Goal: Use online tool/utility

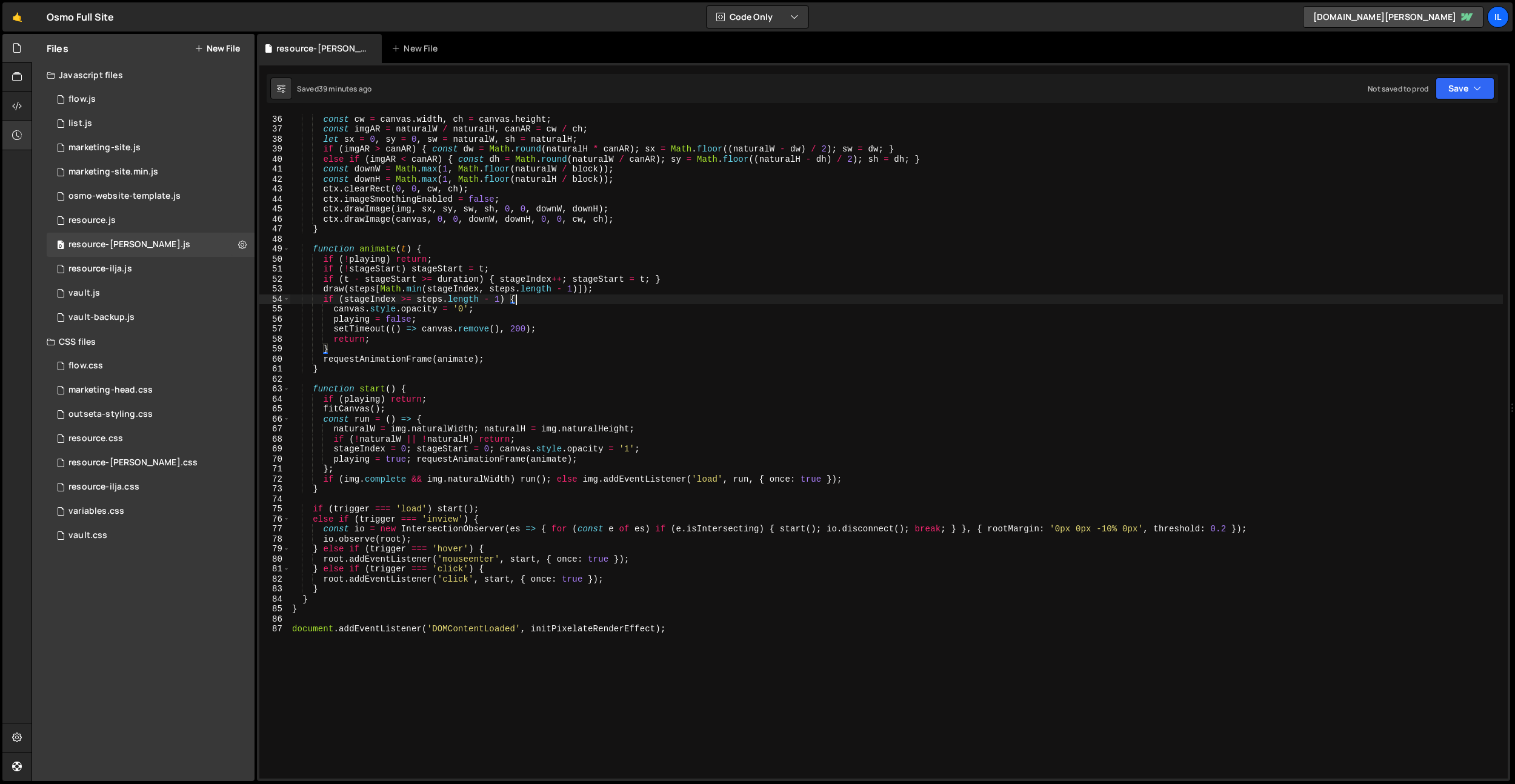
scroll to position [349, 0]
click at [554, 385] on div "if ( ! naturalW || ! naturalH || ! canvas . width || ! canvas . height ) return…" at bounding box center [896, 446] width 1213 height 684
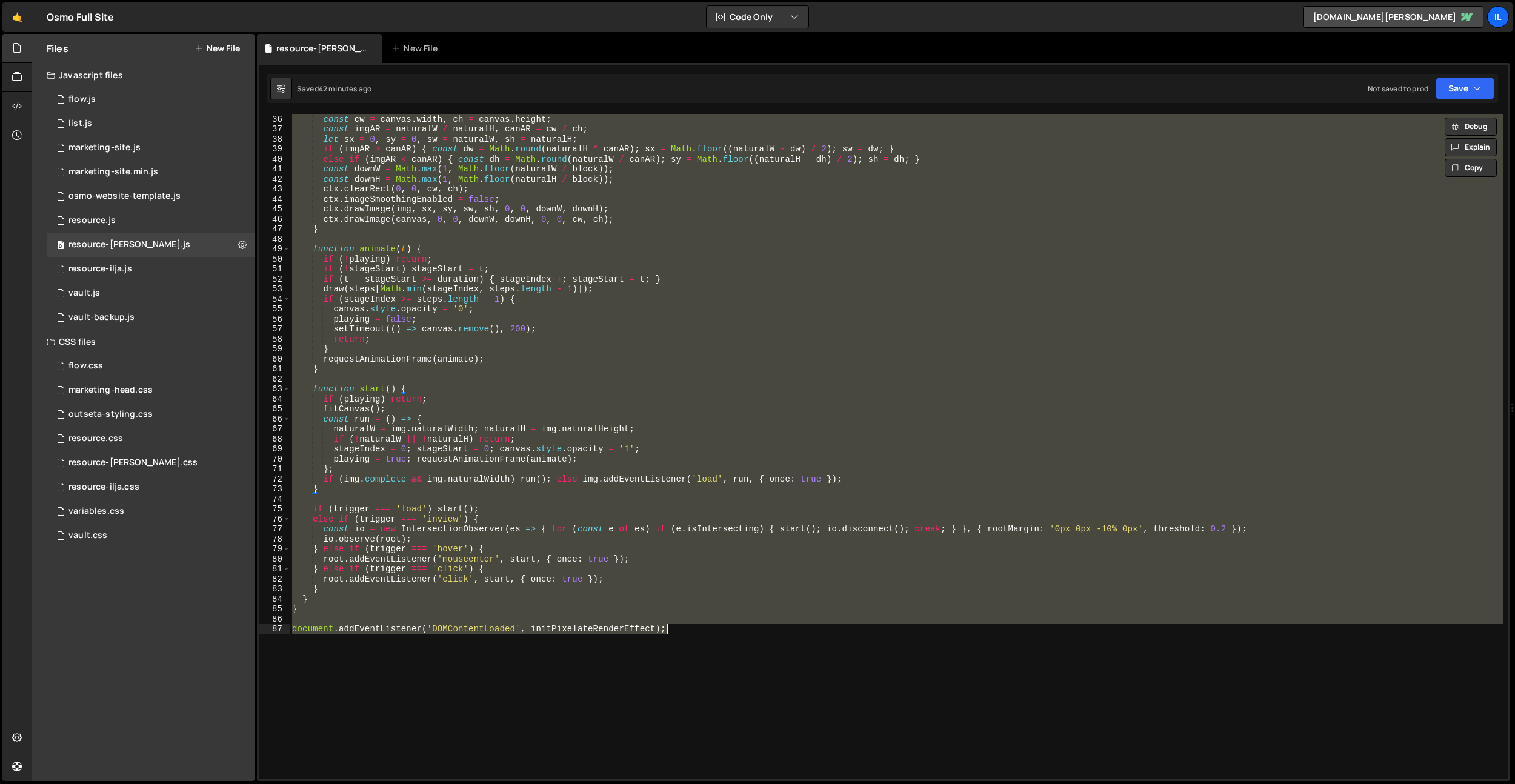
paste textarea
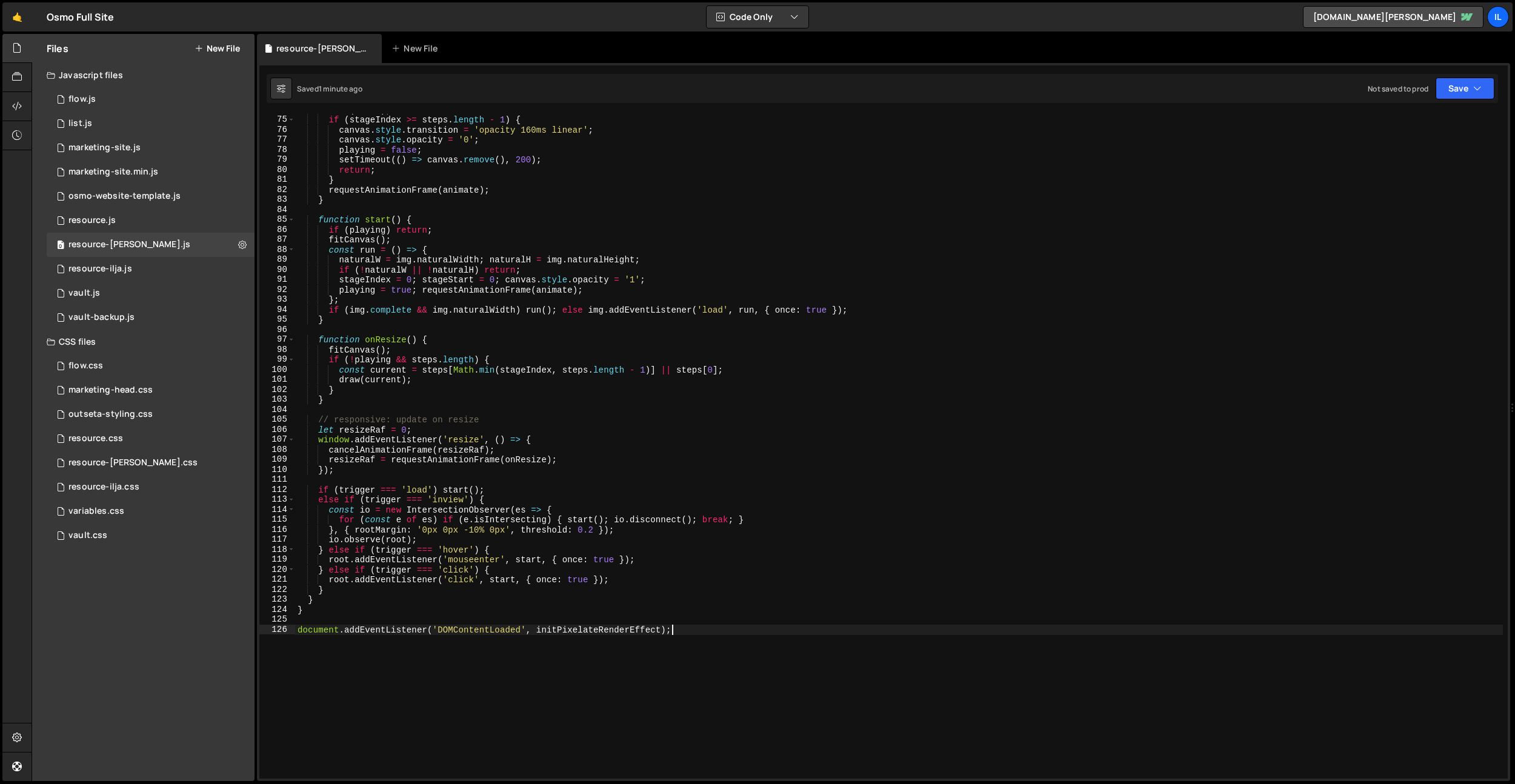
scroll to position [739, 0]
click at [563, 523] on div "draw ( block ) ; if ( stageIndex >= steps . length - 1 ) { canvas . style . tra…" at bounding box center [899, 447] width 1208 height 684
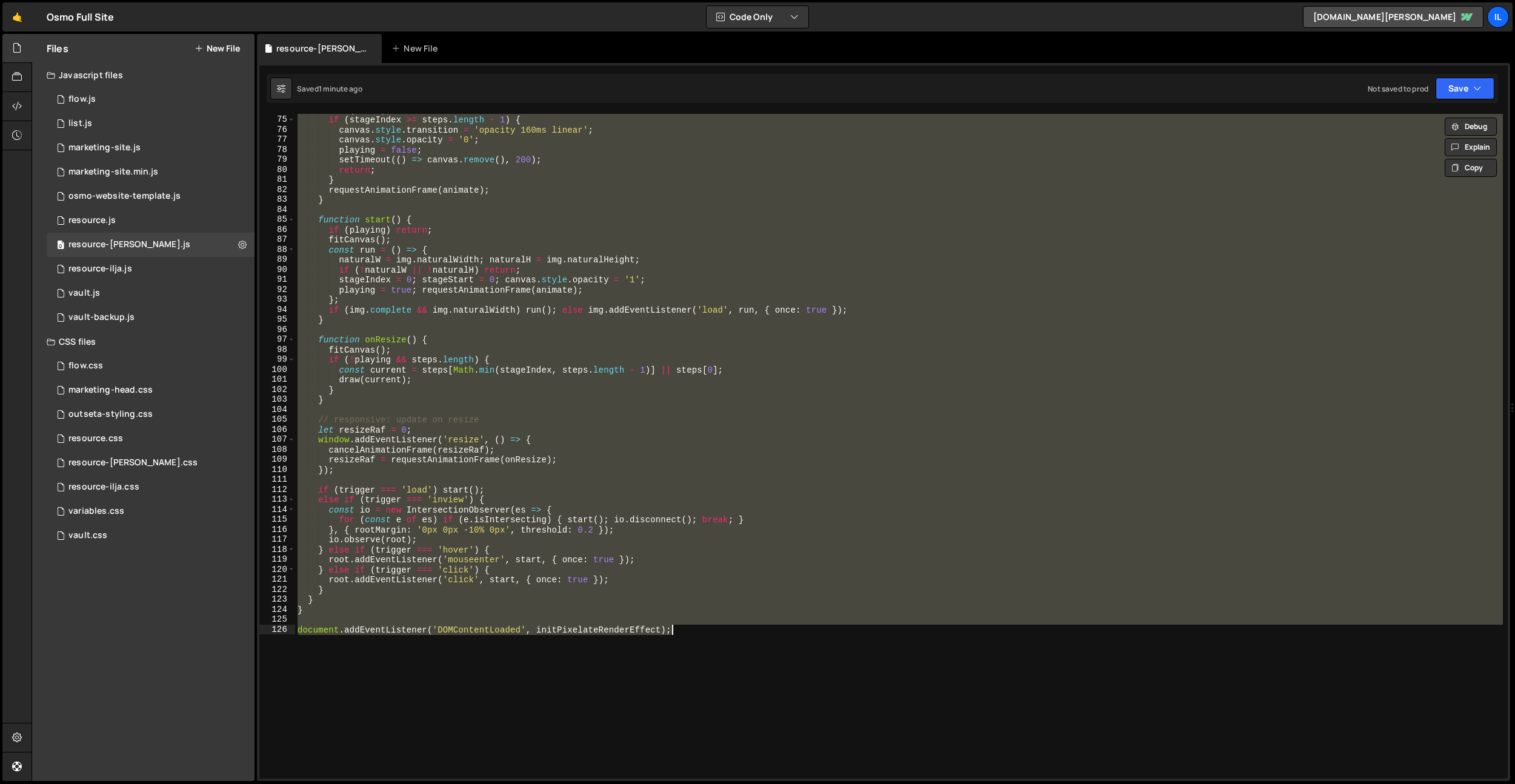
paste textarea
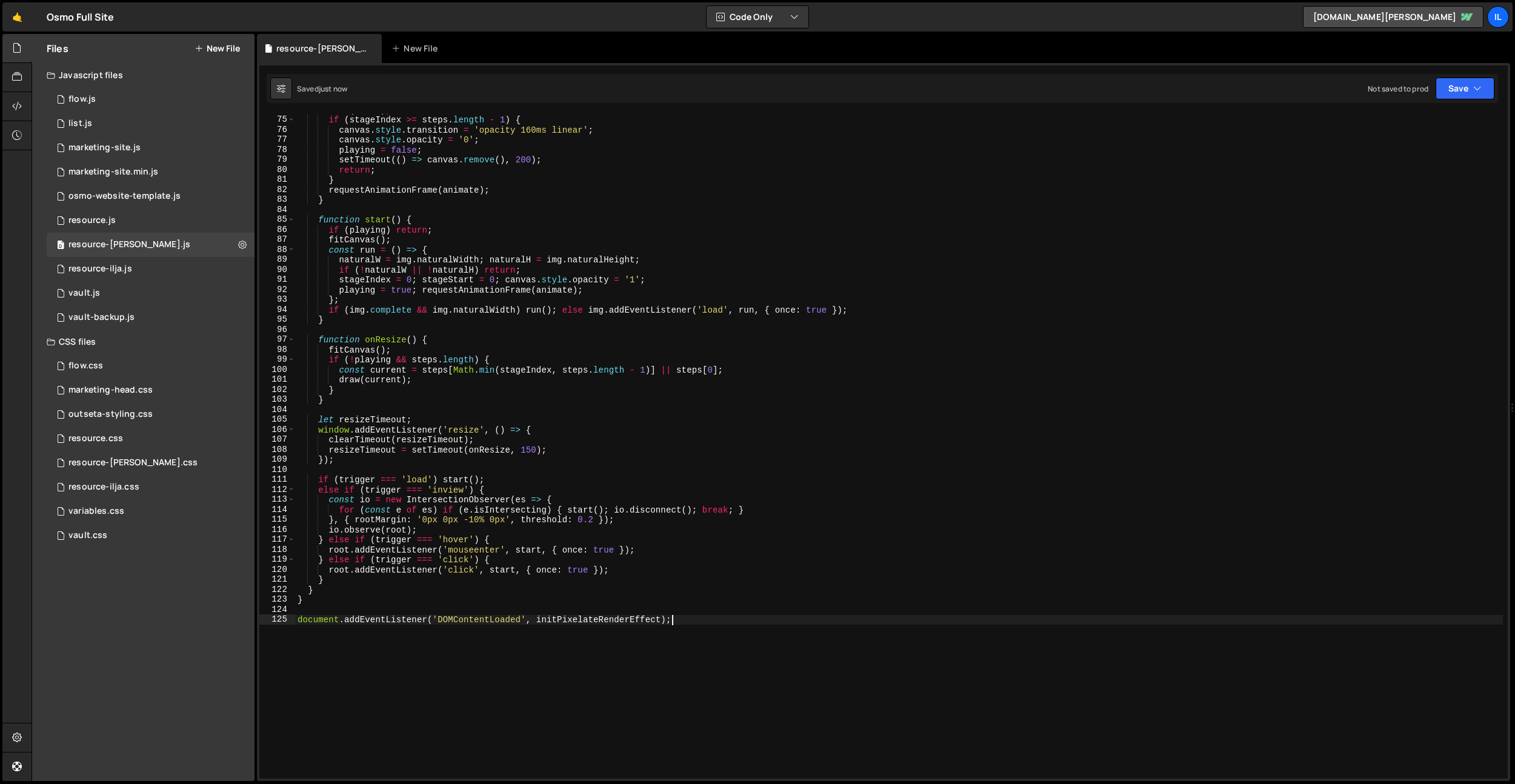
click at [528, 447] on div "draw ( block ) ; if ( stageIndex >= steps . length - 1 ) { canvas . style . tra…" at bounding box center [899, 447] width 1208 height 684
click at [528, 446] on div "draw ( block ) ; if ( stageIndex >= steps . length - 1 ) { canvas . style . tra…" at bounding box center [899, 447] width 1208 height 684
click at [466, 497] on div "draw ( block ) ; if ( stageIndex >= steps . length - 1 ) { canvas . style . tra…" at bounding box center [899, 447] width 1208 height 684
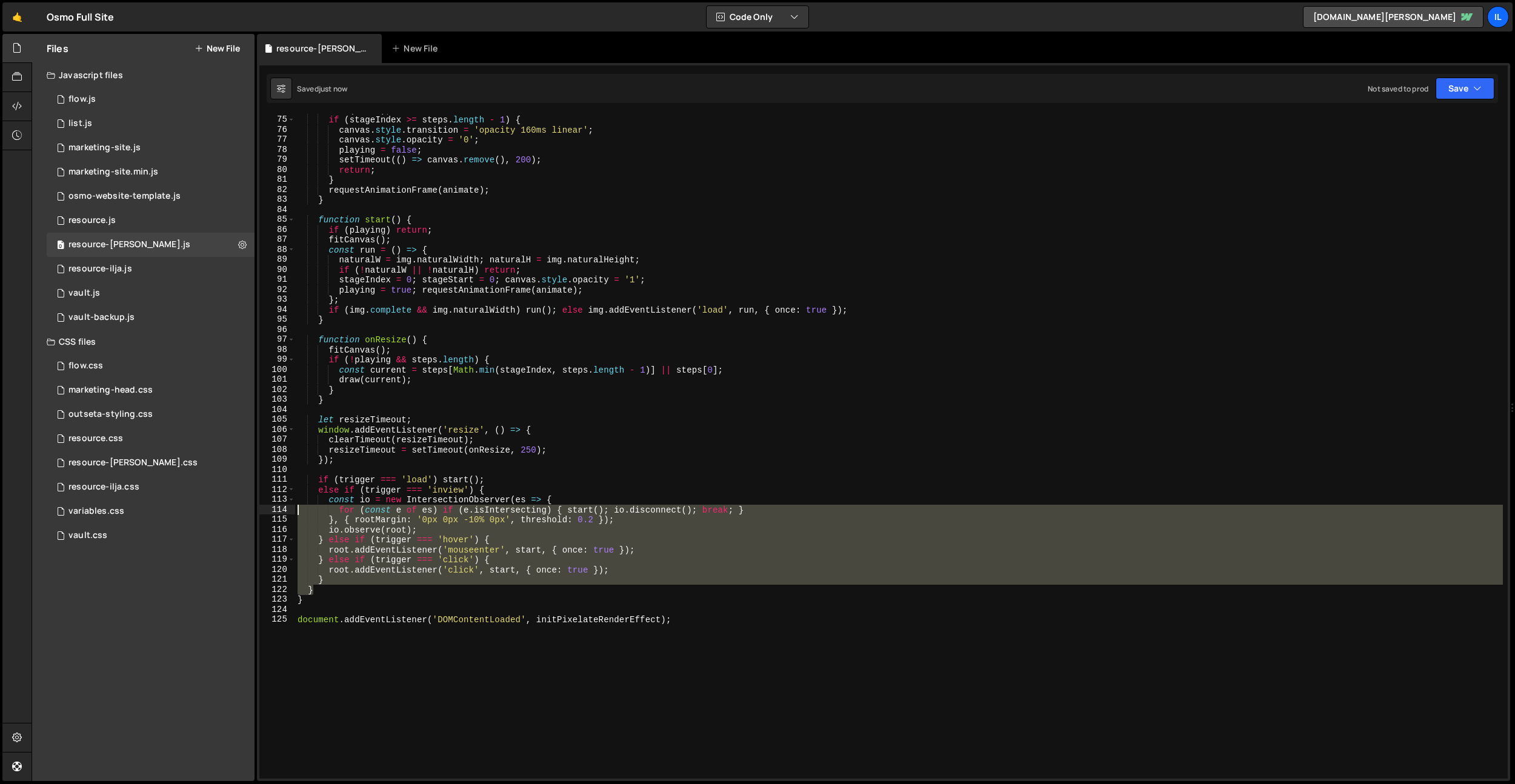
drag, startPoint x: 334, startPoint y: 590, endPoint x: 300, endPoint y: 483, distance: 112.3
click at [294, 499] on div "const io = new IntersectionObserver(es => { 74 75 76 77 78 79 80 81 82 83 84 85…" at bounding box center [883, 446] width 1249 height 665
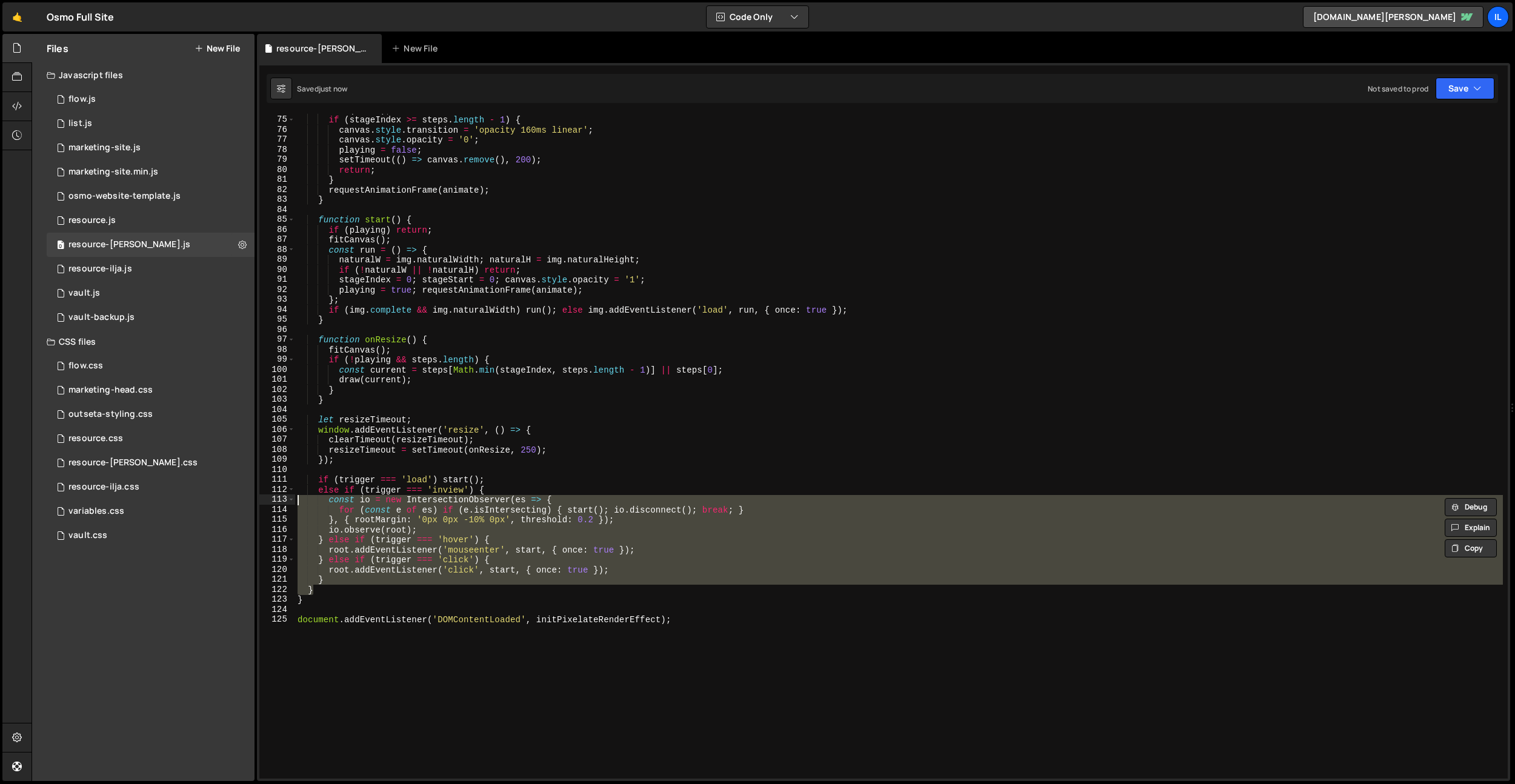
click at [307, 476] on div "draw ( block ) ; if ( stageIndex >= steps . length - 1 ) { canvas . style . tra…" at bounding box center [899, 447] width 1208 height 684
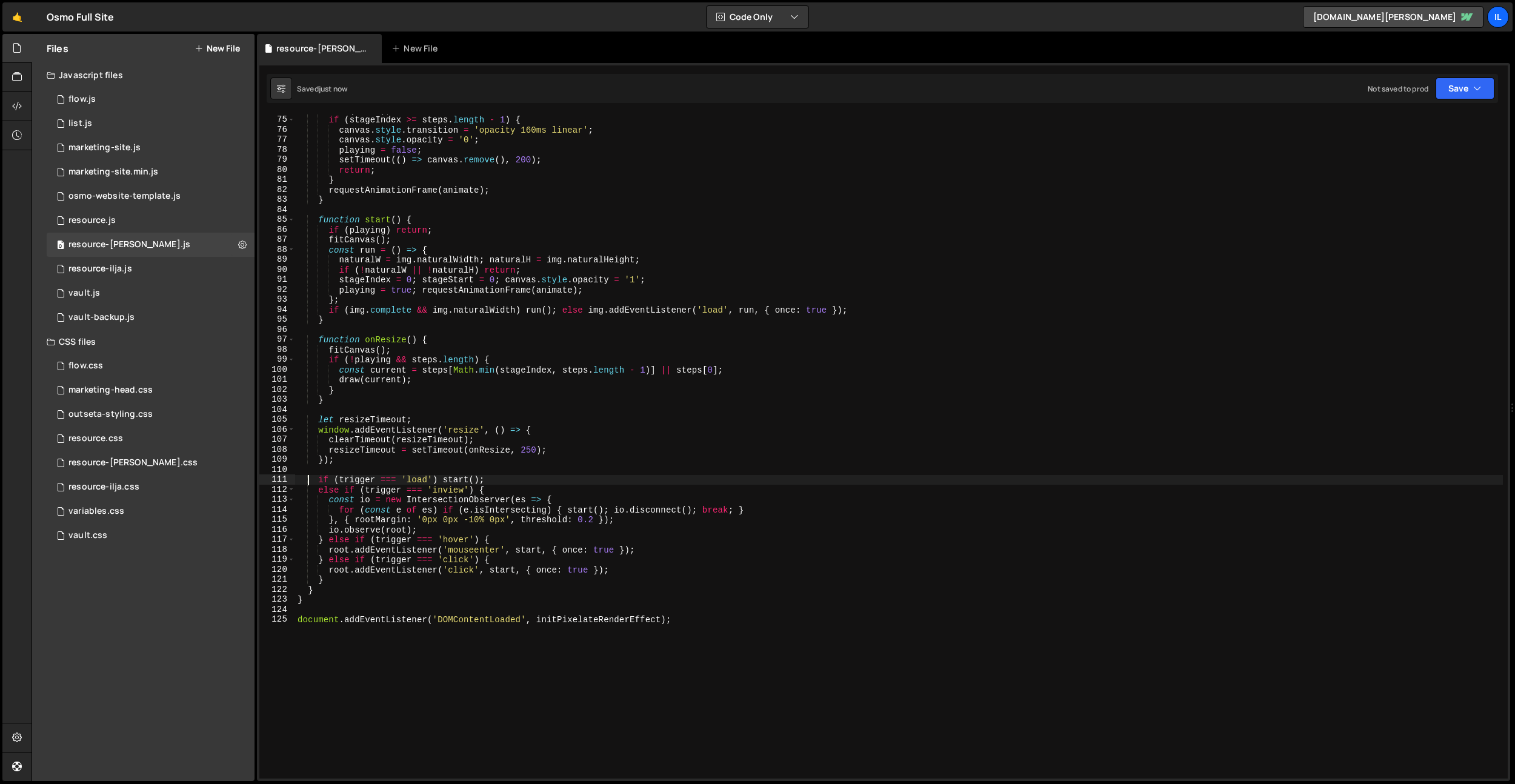
scroll to position [0, 12]
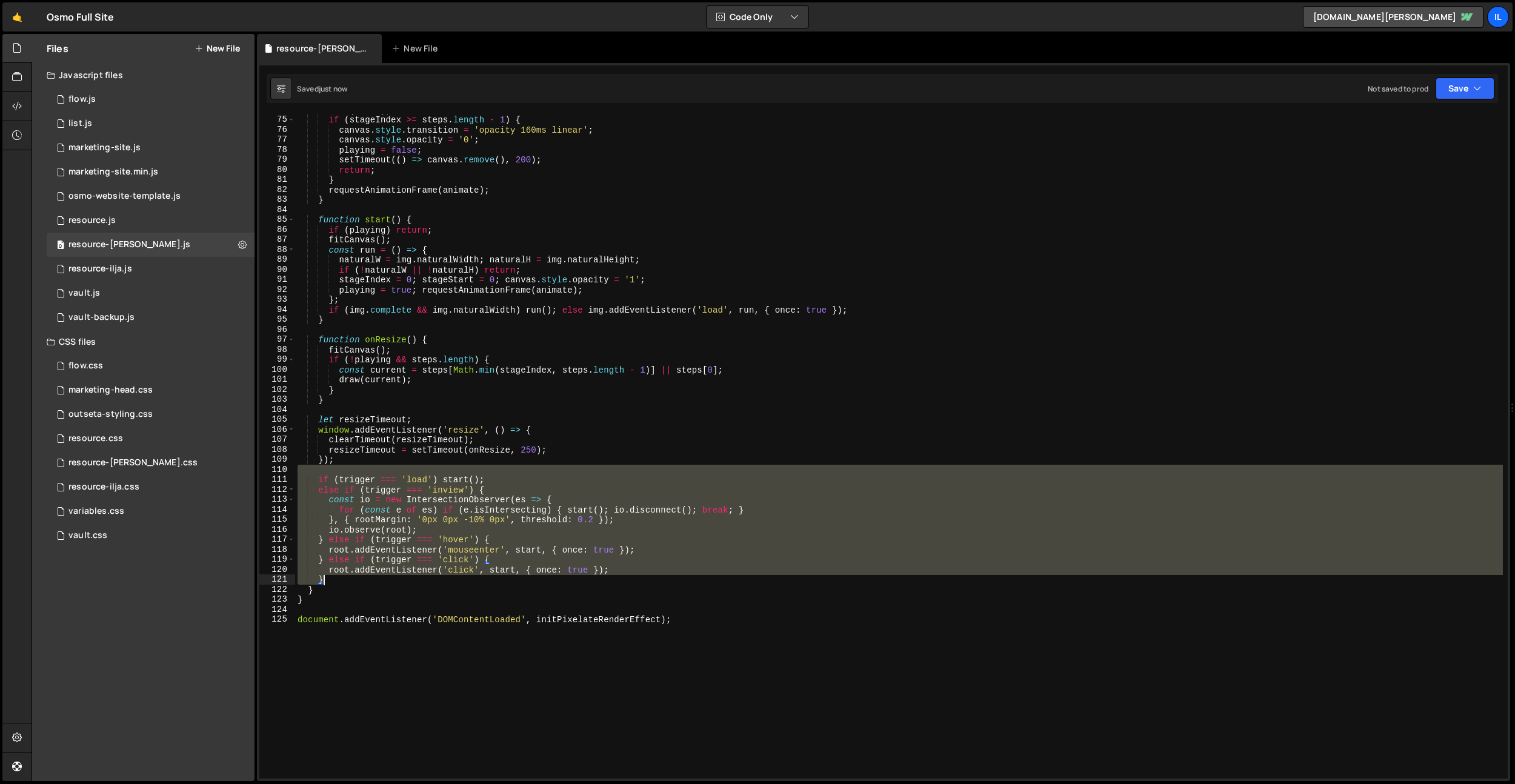
drag, startPoint x: 314, startPoint y: 474, endPoint x: 352, endPoint y: 576, distance: 108.8
click at [352, 576] on div "draw ( block ) ; if ( stageIndex >= steps . length - 1 ) { canvas . style . tra…" at bounding box center [899, 447] width 1208 height 684
click at [531, 528] on div "draw ( block ) ; if ( stageIndex >= steps . length - 1 ) { canvas . style . tra…" at bounding box center [899, 446] width 1208 height 665
type textarea "io.observe(root);"
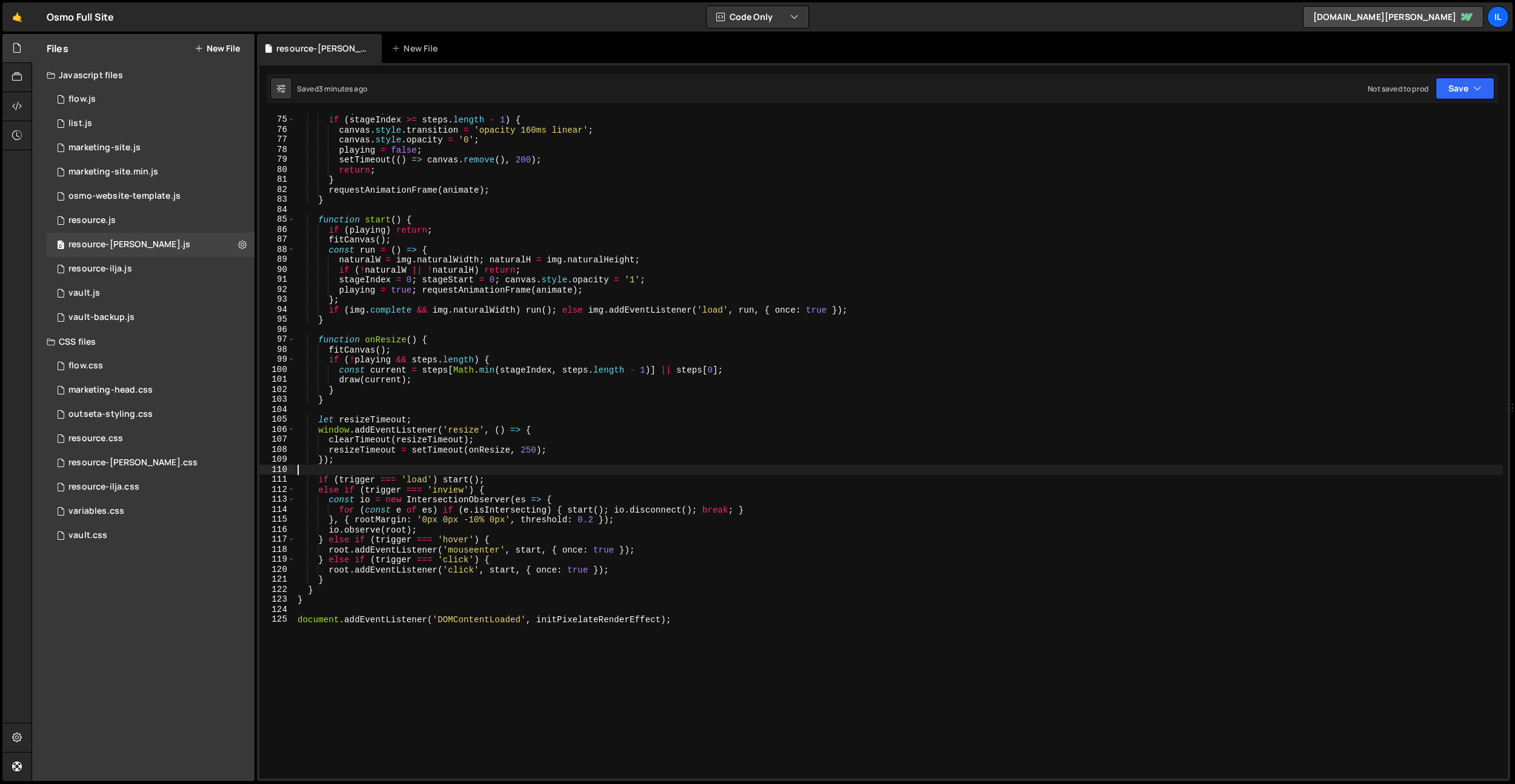
click at [664, 472] on div "draw ( block ) ; if ( stageIndex >= steps . length - 1 ) { canvas . style . tra…" at bounding box center [899, 447] width 1208 height 684
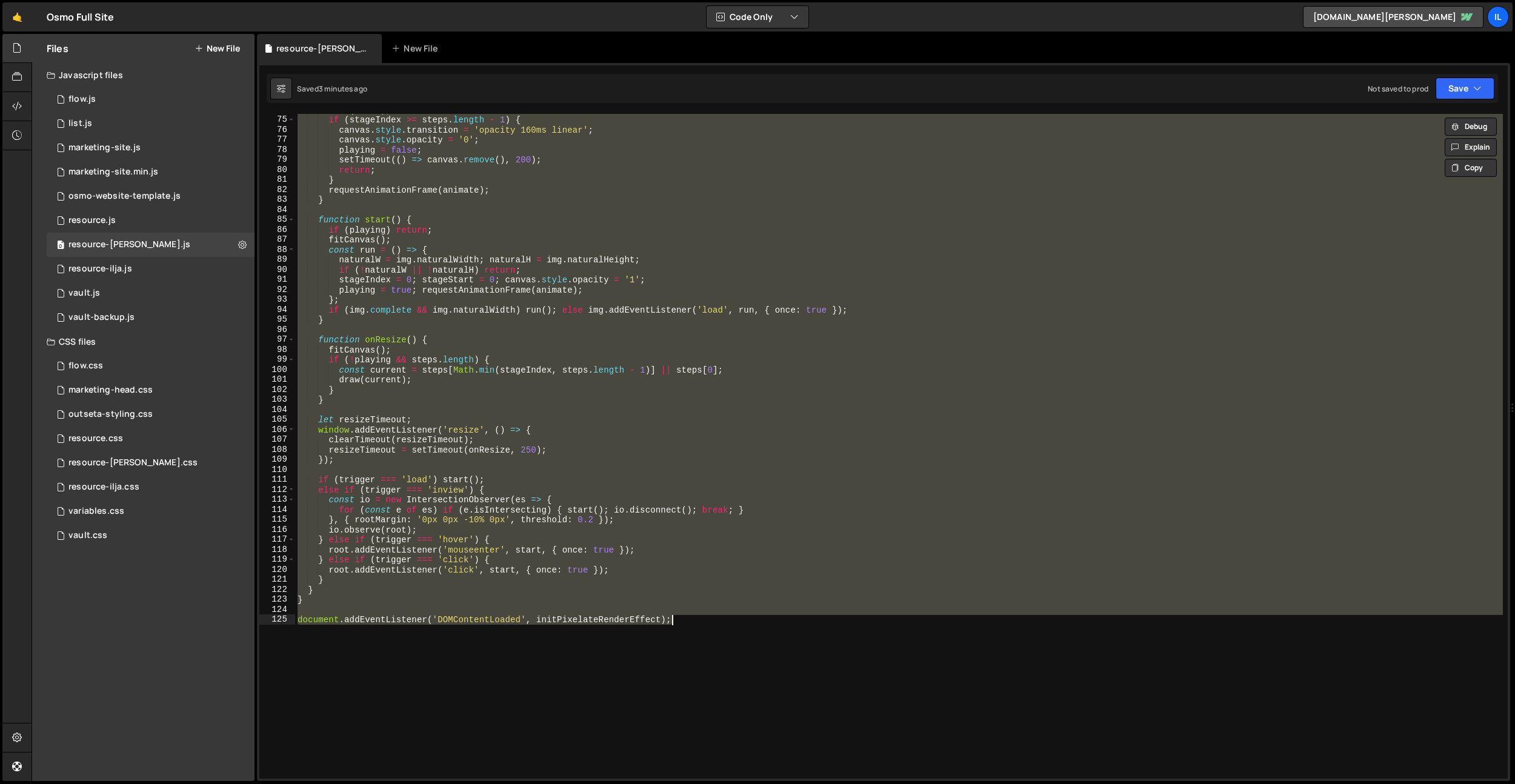
paste textarea
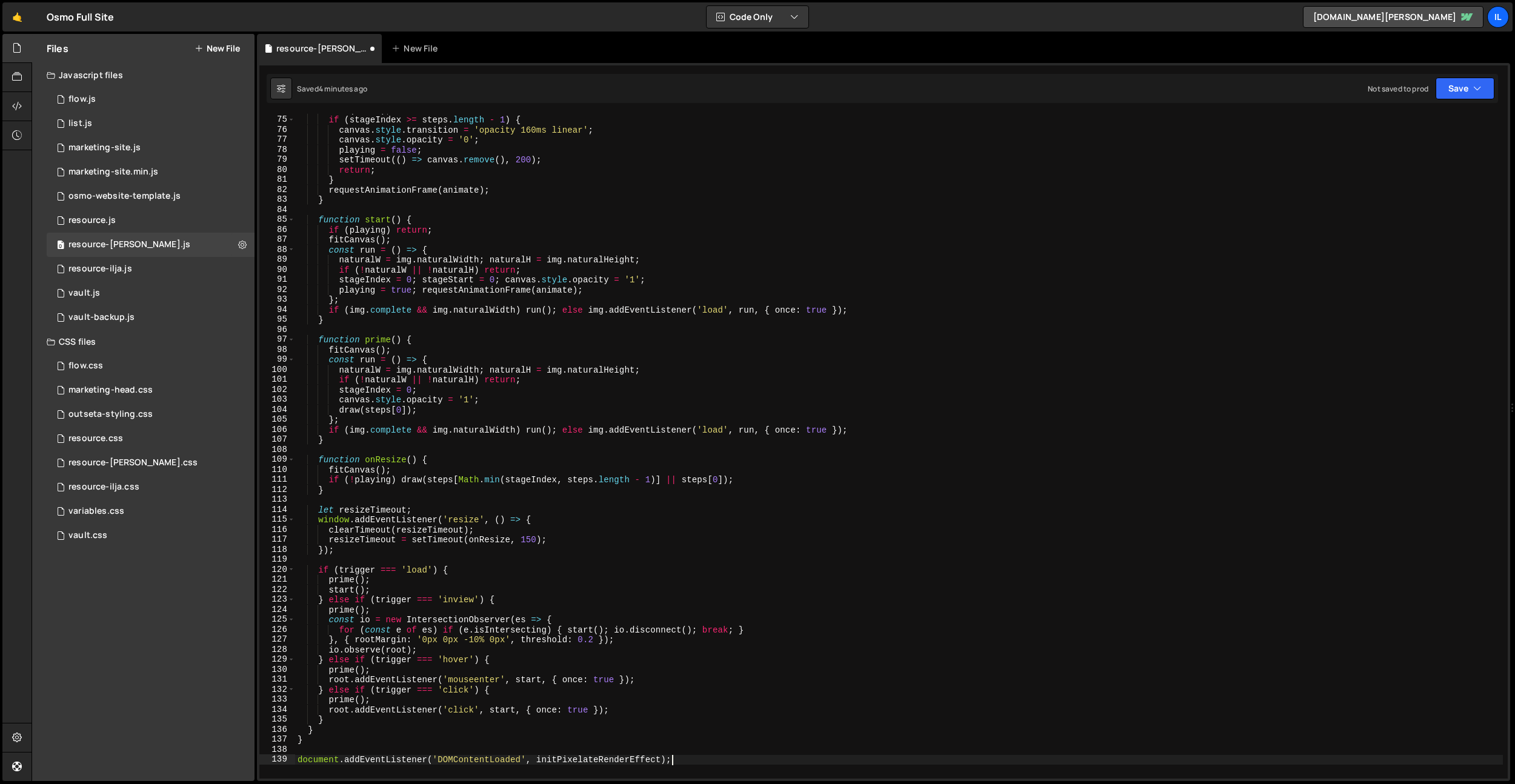
scroll to position [738, 0]
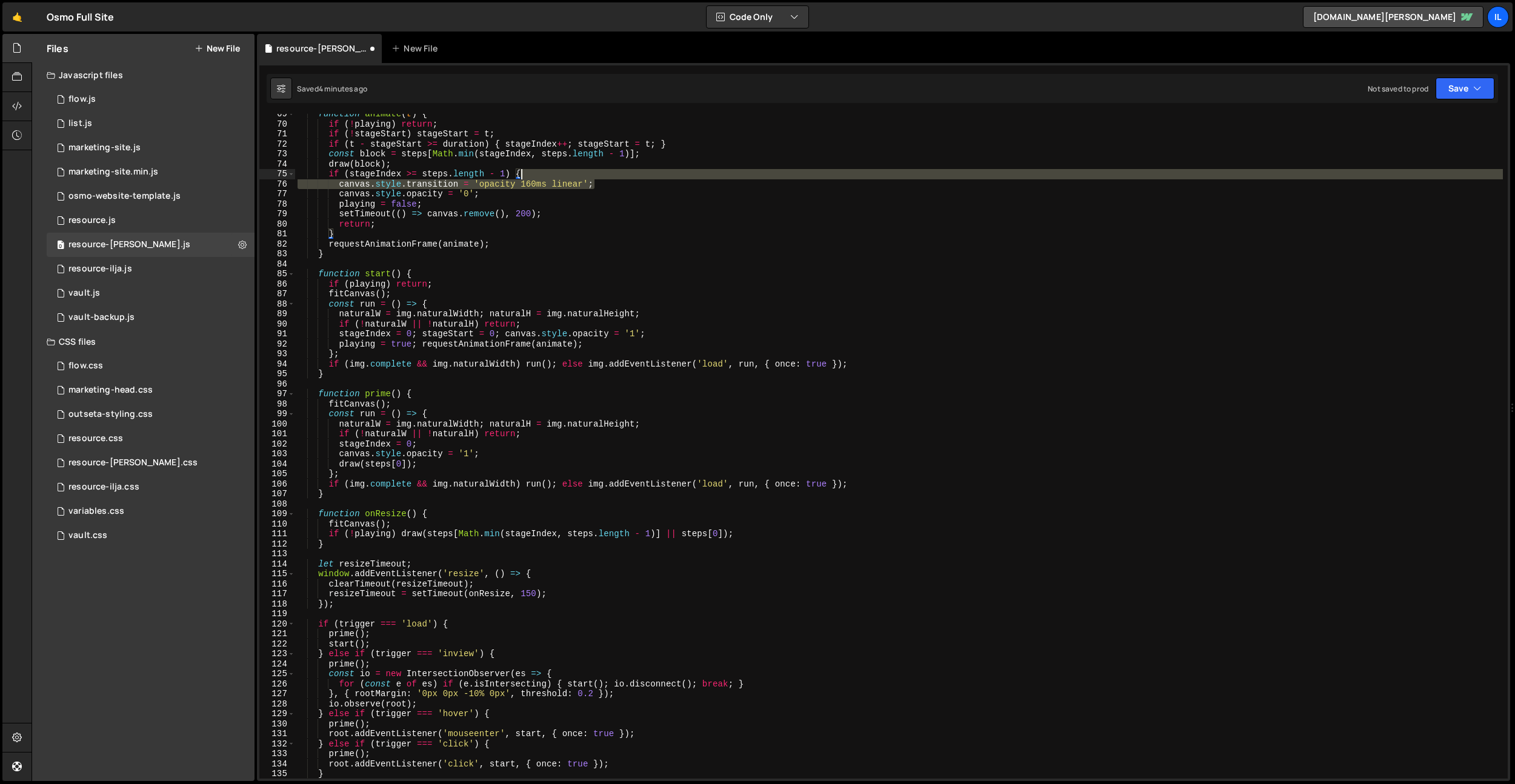
drag, startPoint x: 617, startPoint y: 182, endPoint x: 620, endPoint y: 176, distance: 6.7
click at [619, 175] on div "function animate ( t ) { if ( ! playing ) return ; if ( ! stageStart ) stageSta…" at bounding box center [899, 451] width 1208 height 684
type textarea "if (stageIndex >= steps.length - 1) {"
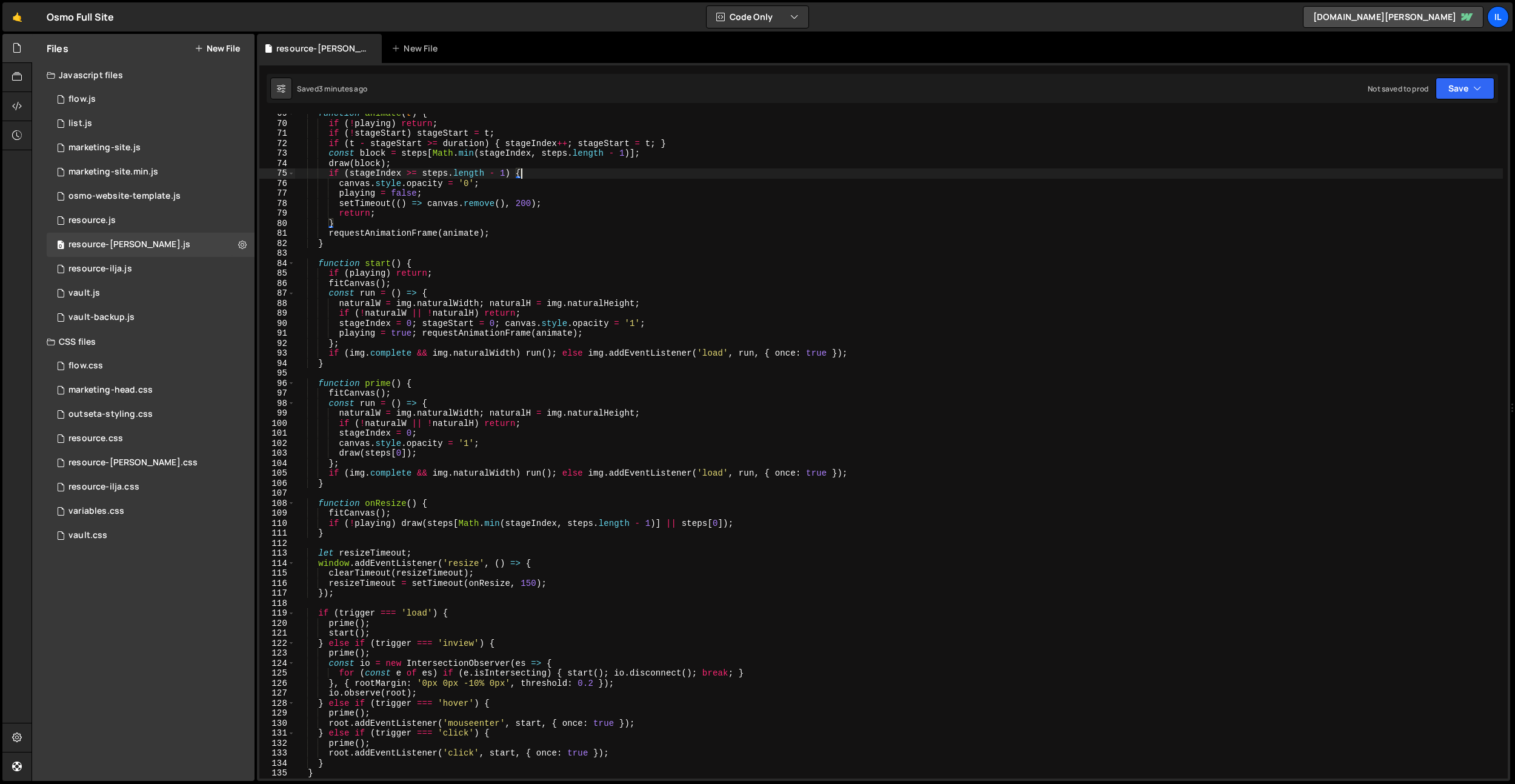
click at [590, 257] on div "function animate ( t ) { if ( ! playing ) return ; if ( ! stageStart ) stageSta…" at bounding box center [899, 450] width 1208 height 684
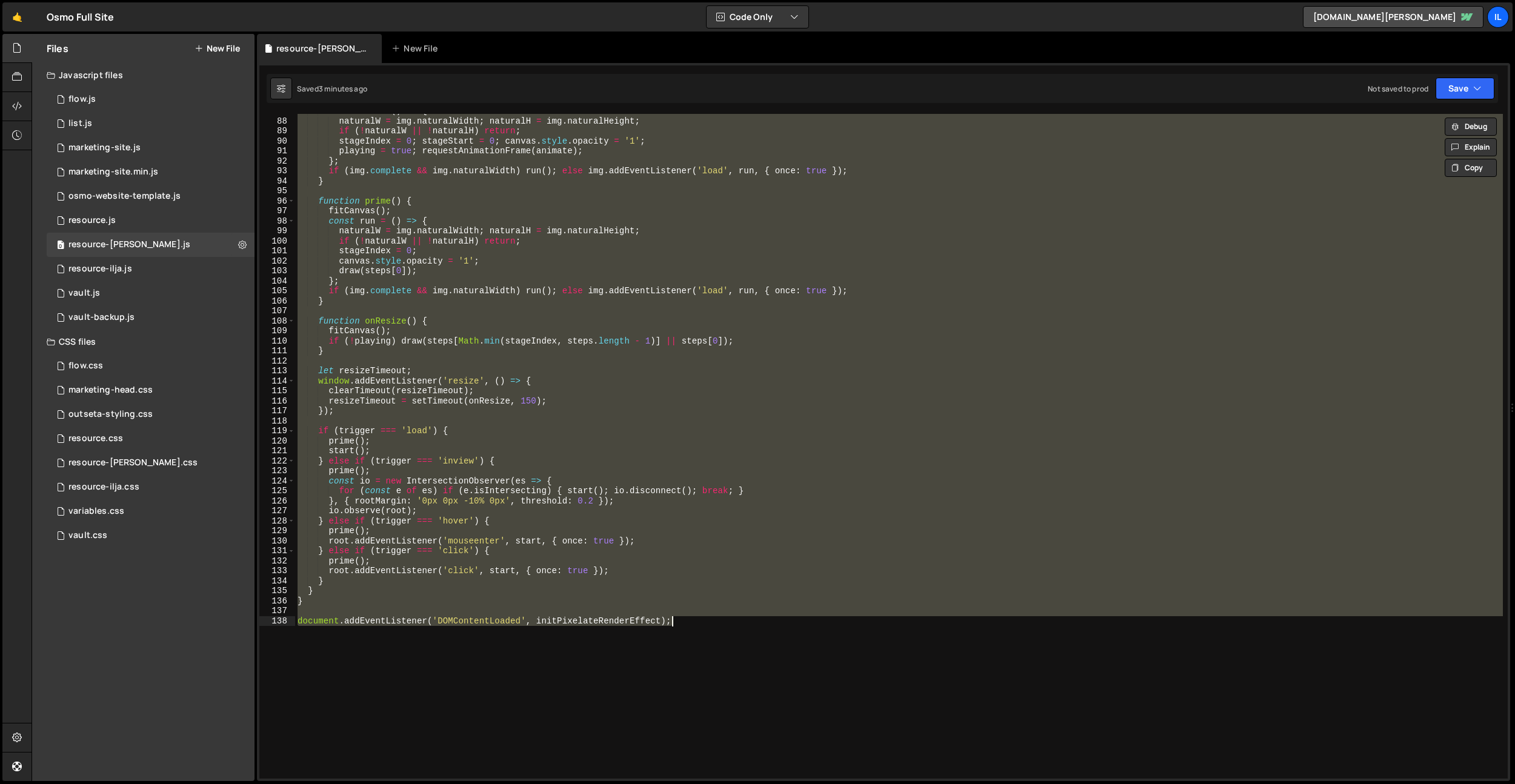
scroll to position [1042, 0]
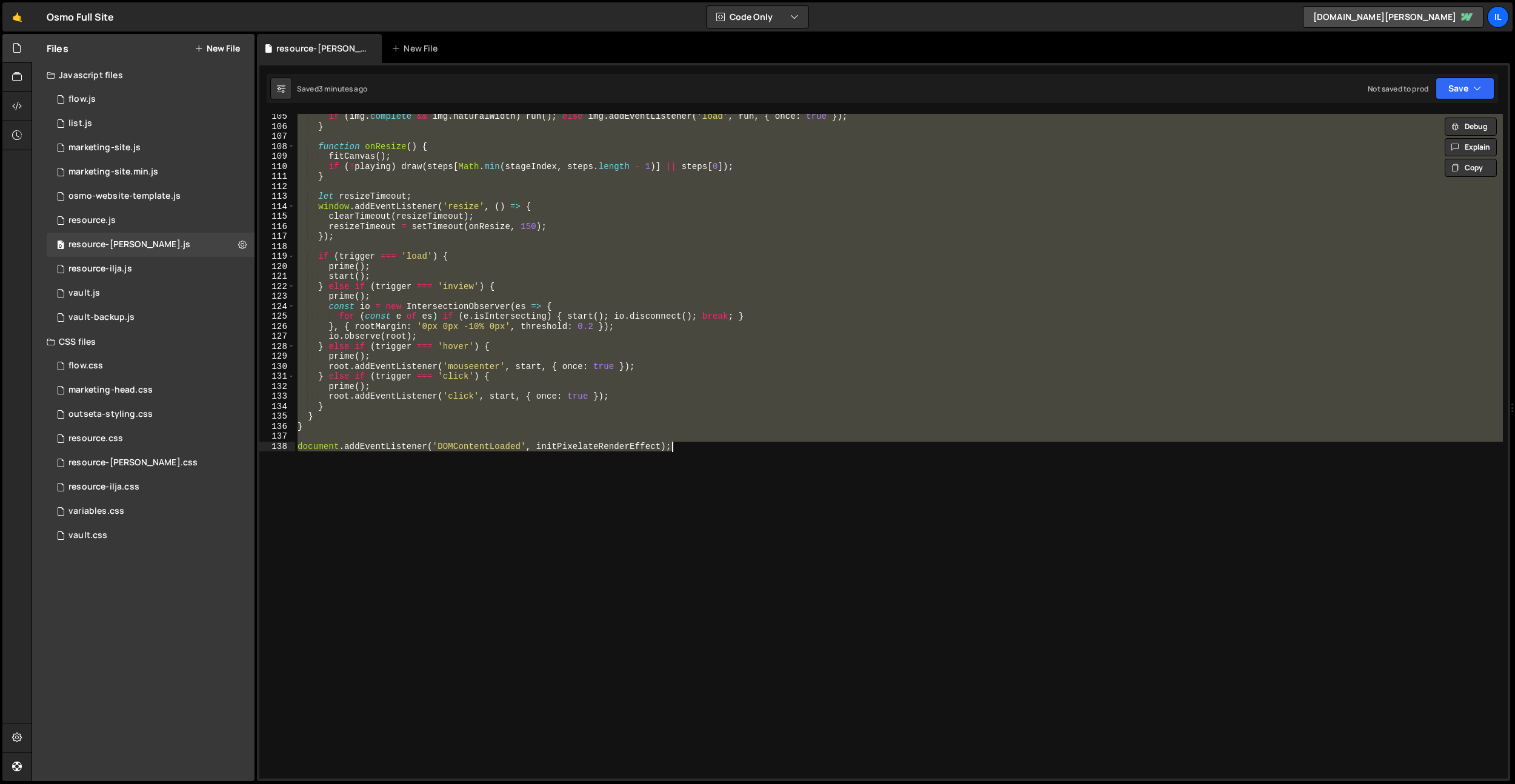
paste textarea
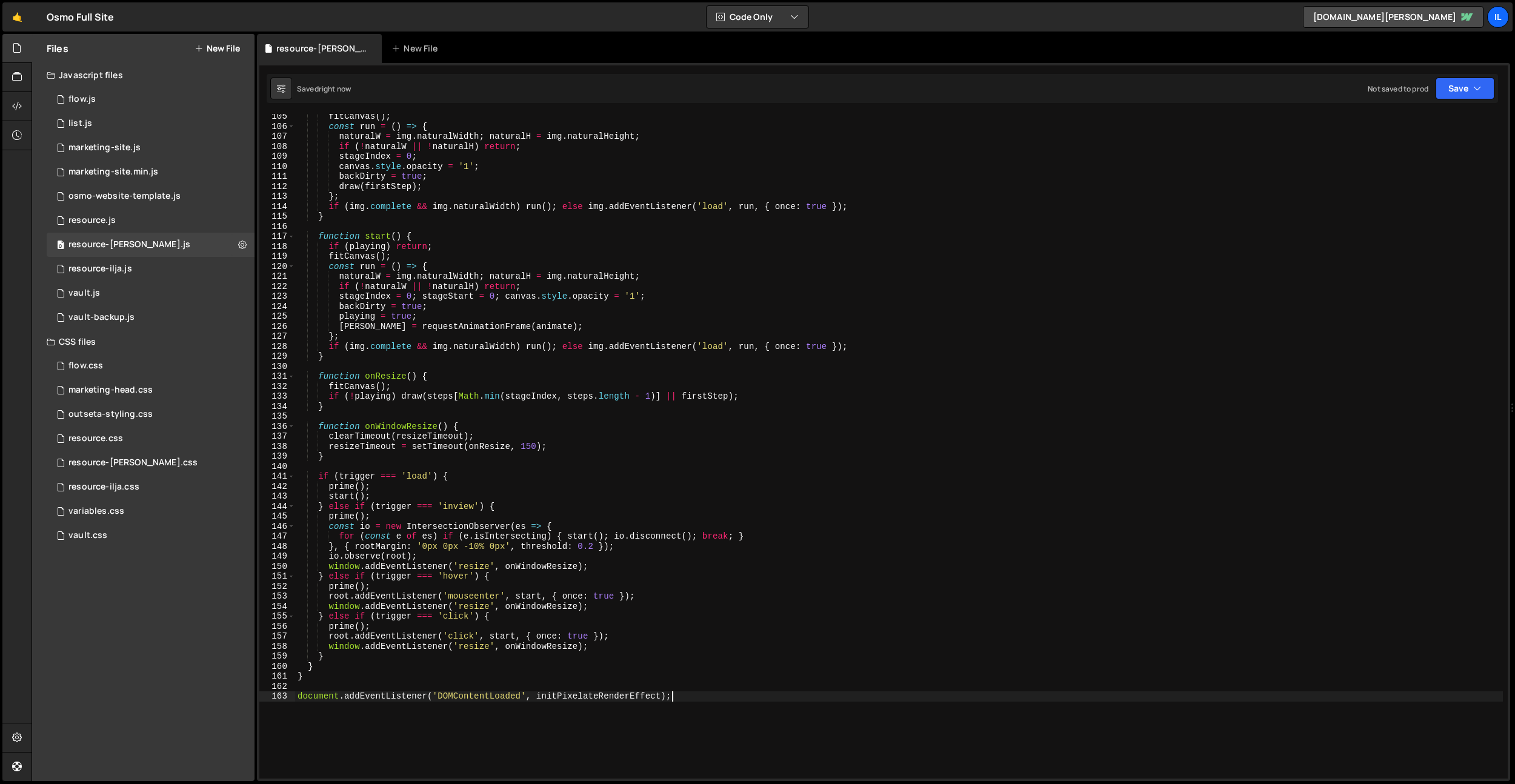
scroll to position [905, 0]
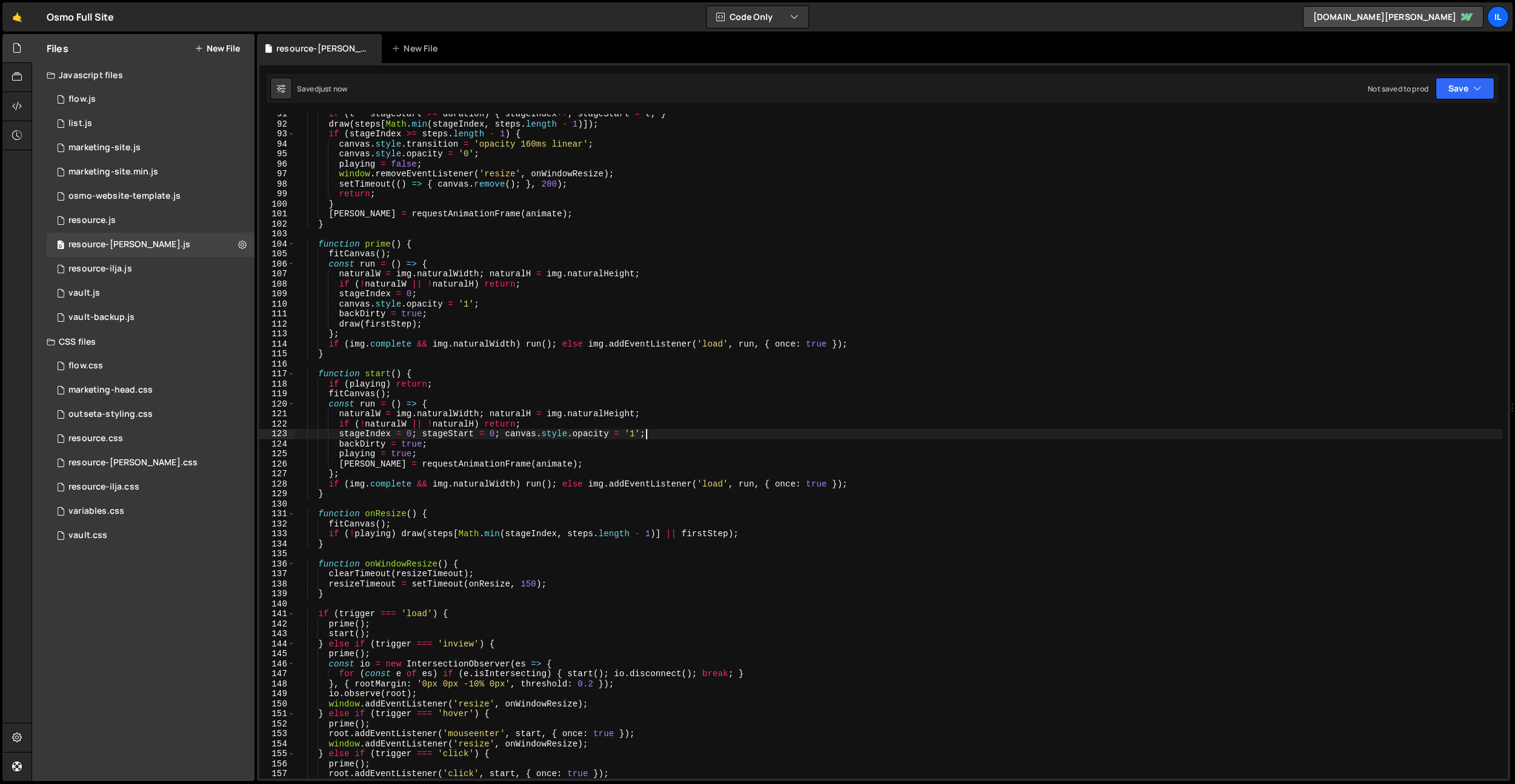
click at [660, 432] on div "if ( t - stageStart >= duration ) { stageIndex ++ ; stageStart = t ; } draw ( s…" at bounding box center [899, 451] width 1208 height 684
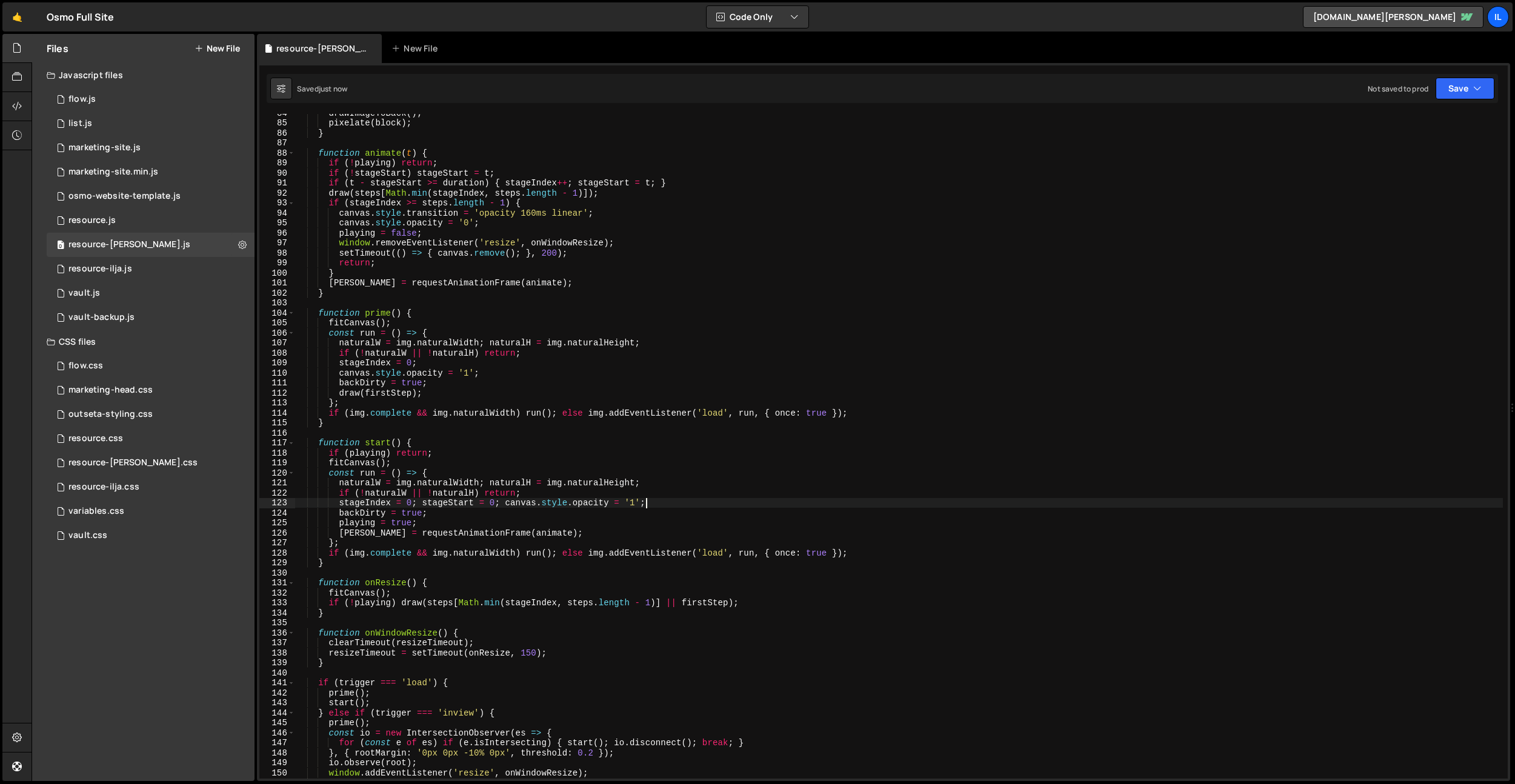
scroll to position [836, 0]
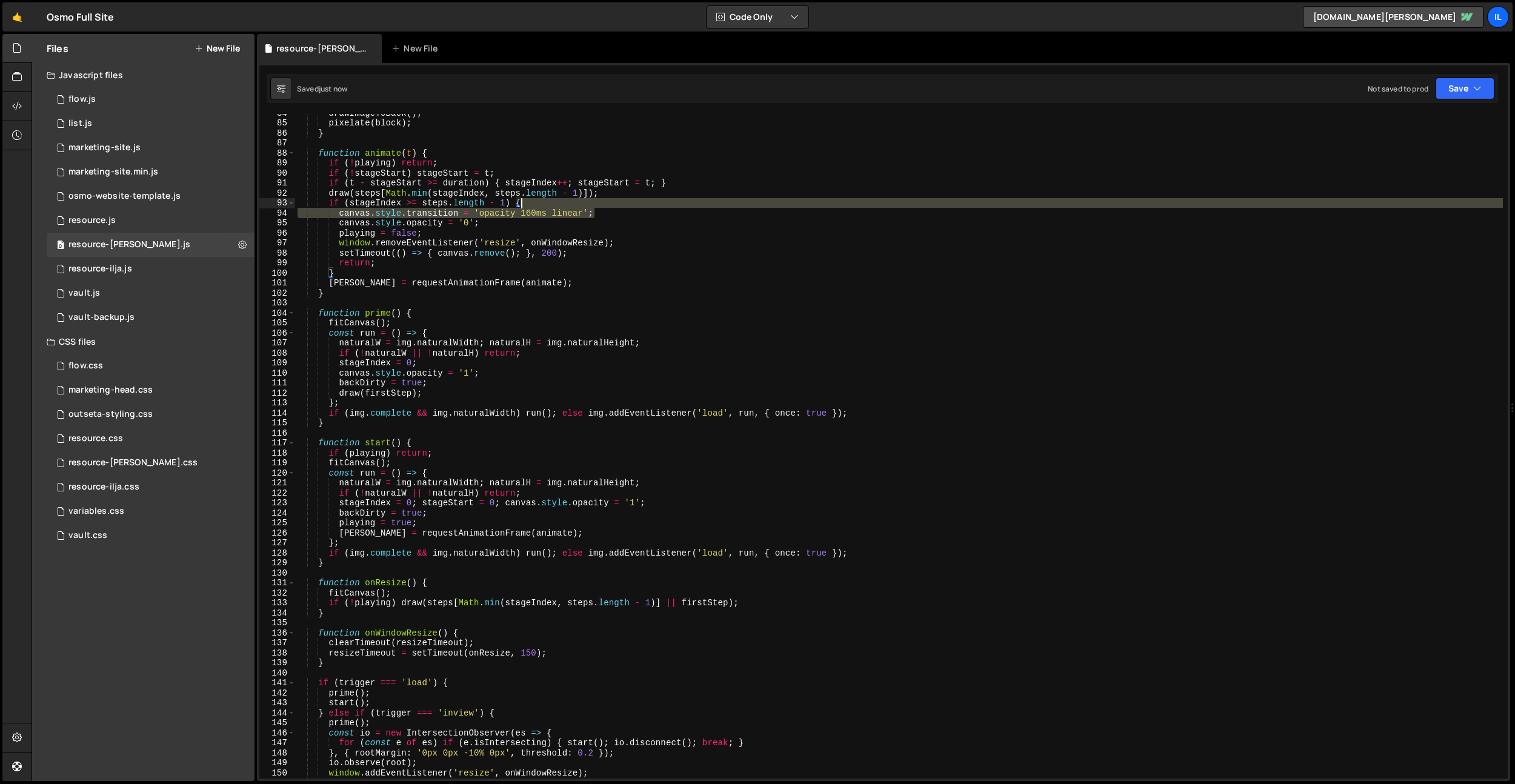
click at [603, 206] on div "drawImageToBack ( ) ; pixelate ( block ) ; } function animate ( t ) { if ( ! pl…" at bounding box center [899, 449] width 1208 height 684
type textarea "if (stageIndex >= steps.length - 1) {"
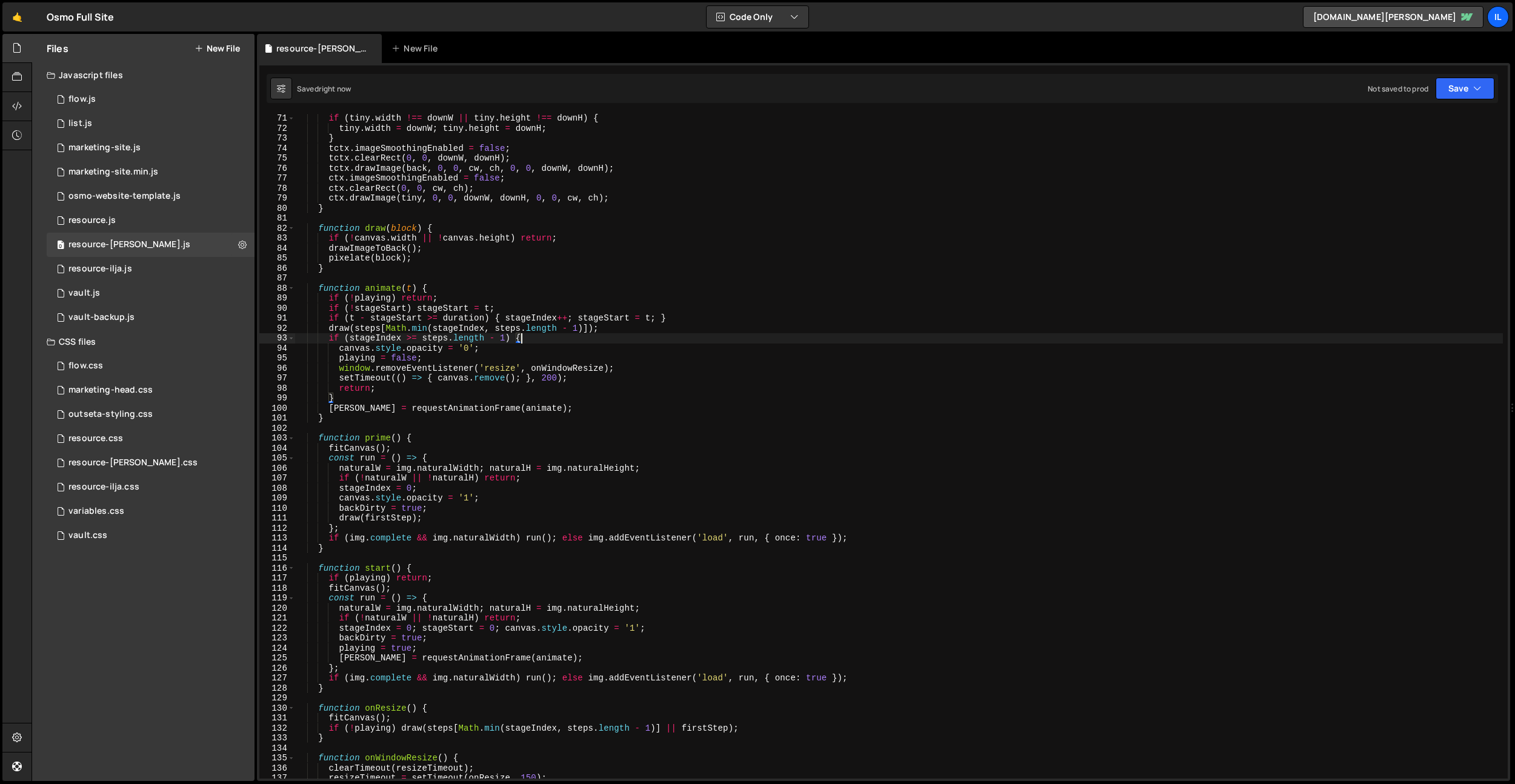
scroll to position [595, 0]
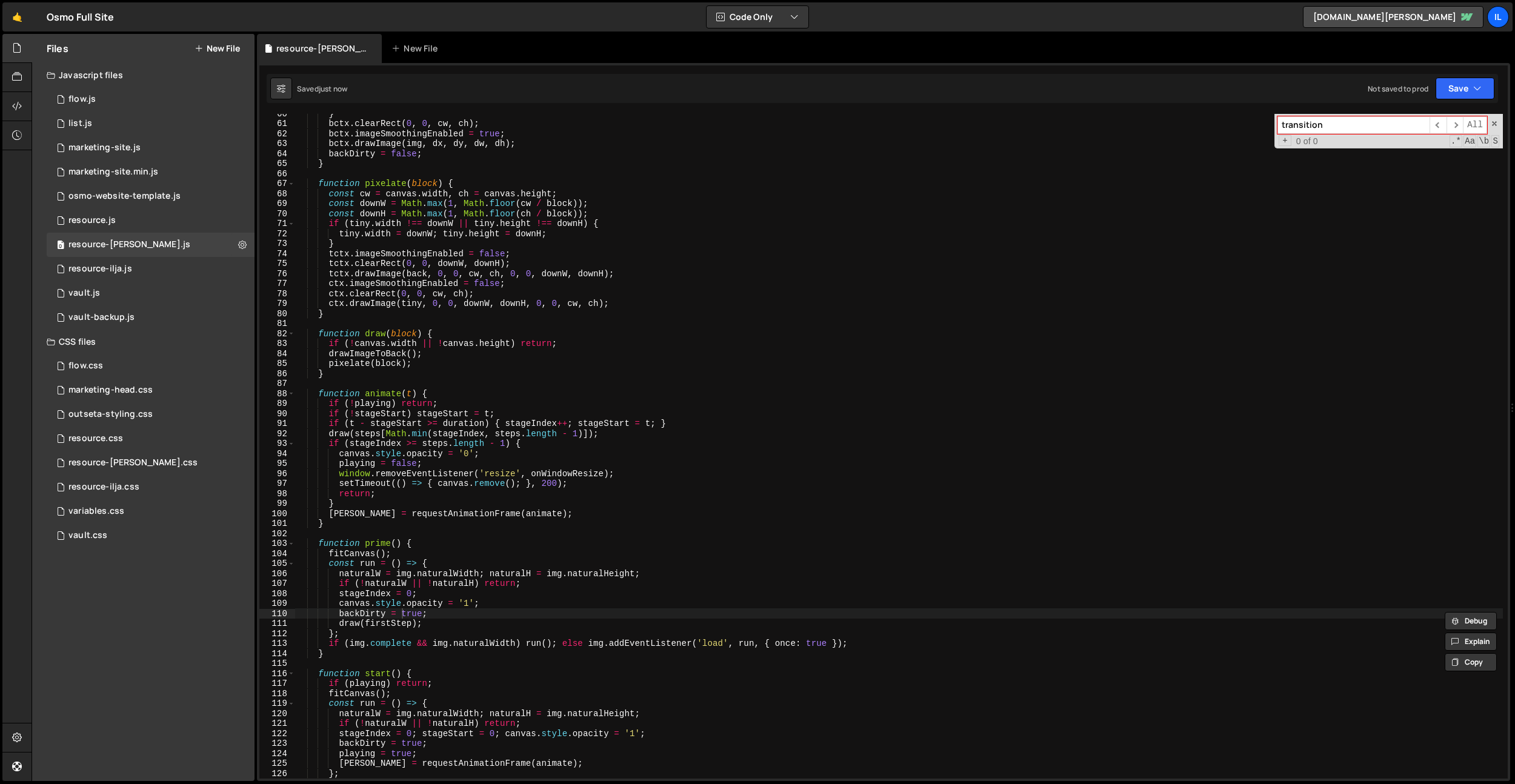
type input "transition"
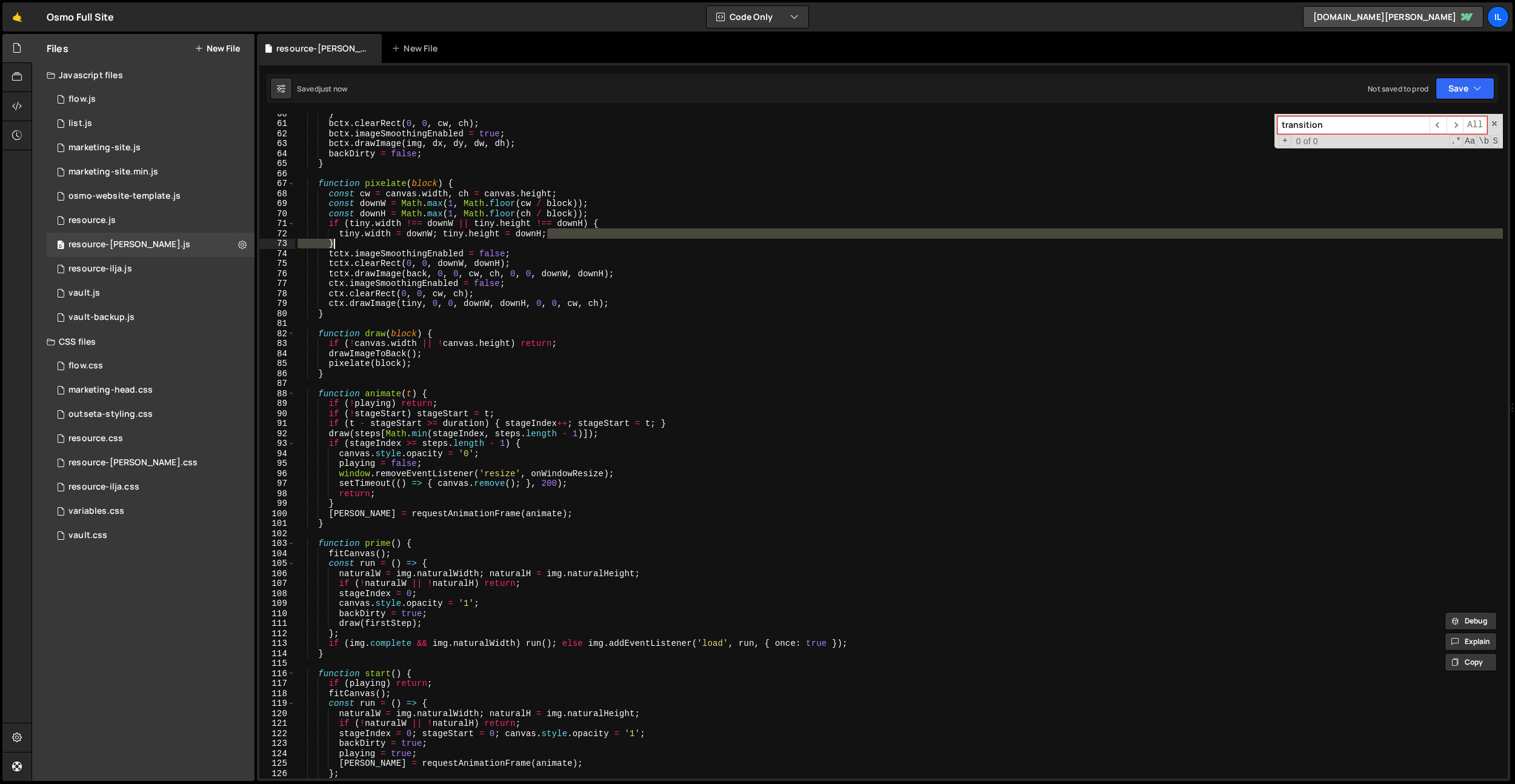
click at [606, 238] on div "} bctx . clearRect ( 0 , 0 , cw , ch ) ; bctx . imageSmoothingEnabled = true ; …" at bounding box center [899, 450] width 1208 height 684
type textarea "tiny.width = downW; tiny.height = downH; }"
